Goal: Find specific page/section: Find specific page/section

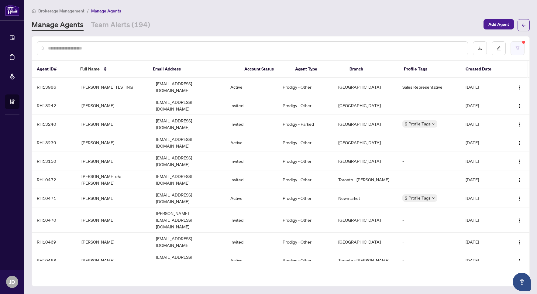
click at [523, 45] on button "button" at bounding box center [517, 48] width 14 height 14
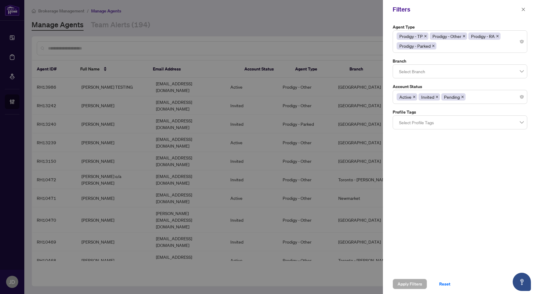
click at [342, 22] on div at bounding box center [268, 147] width 537 height 294
click at [525, 10] on icon "close" at bounding box center [523, 9] width 4 height 4
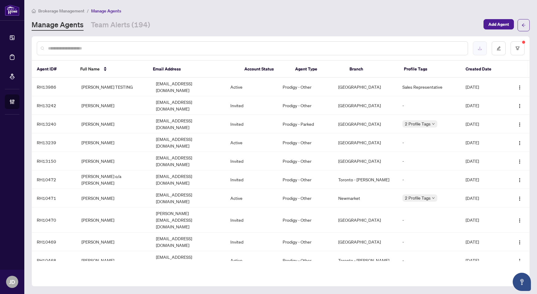
click at [482, 53] on button "button" at bounding box center [480, 48] width 14 height 14
click at [110, 50] on input "text" at bounding box center [255, 48] width 415 height 7
click at [111, 47] on input "text" at bounding box center [255, 48] width 415 height 7
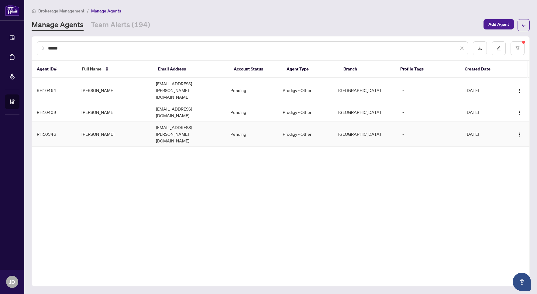
type input "******"
click at [107, 122] on td "[PERSON_NAME]" at bounding box center [114, 134] width 74 height 25
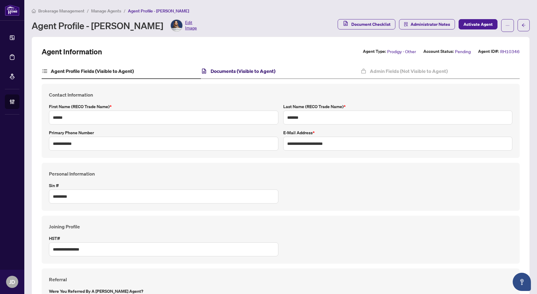
click at [223, 70] on h4 "Documents (Visible to Agent)" at bounding box center [243, 70] width 65 height 7
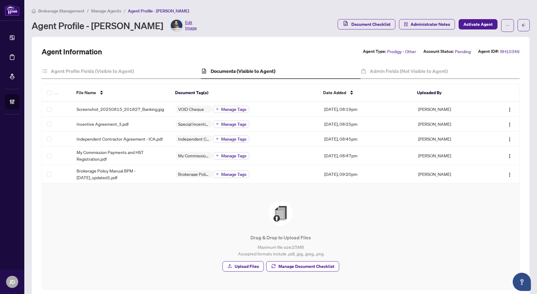
click at [111, 11] on span "Manage Agents" at bounding box center [106, 10] width 30 height 5
